Goal: Task Accomplishment & Management: Complete application form

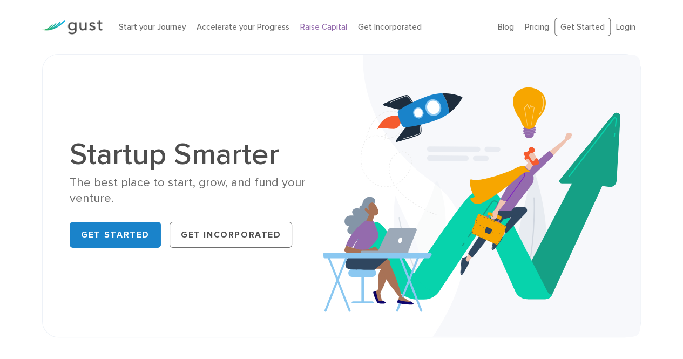
click at [315, 26] on link "Raise Capital" at bounding box center [323, 27] width 47 height 10
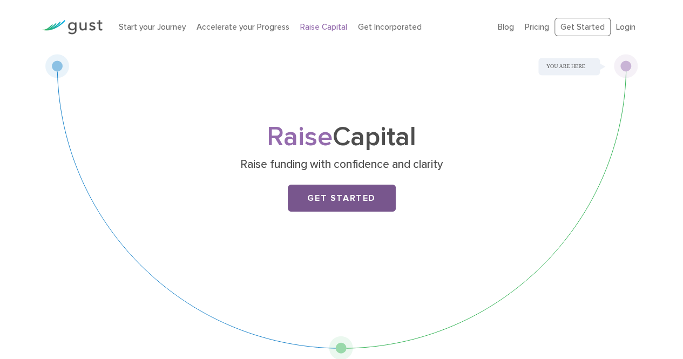
click at [351, 198] on link "Get Started" at bounding box center [342, 198] width 108 height 27
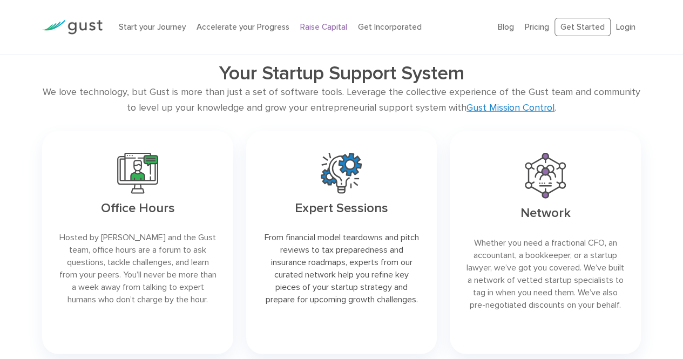
scroll to position [1326, 0]
